Goal: Navigation & Orientation: Find specific page/section

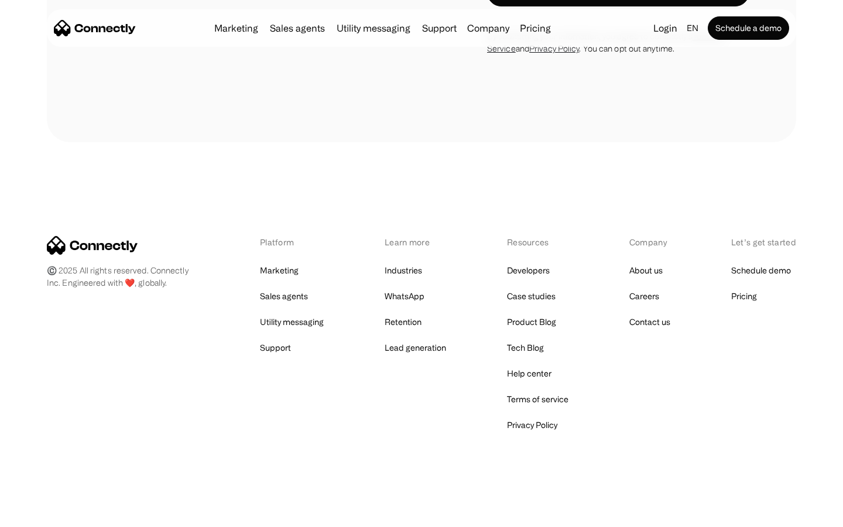
scroll to position [3804, 0]
